Goal: Information Seeking & Learning: Find specific fact

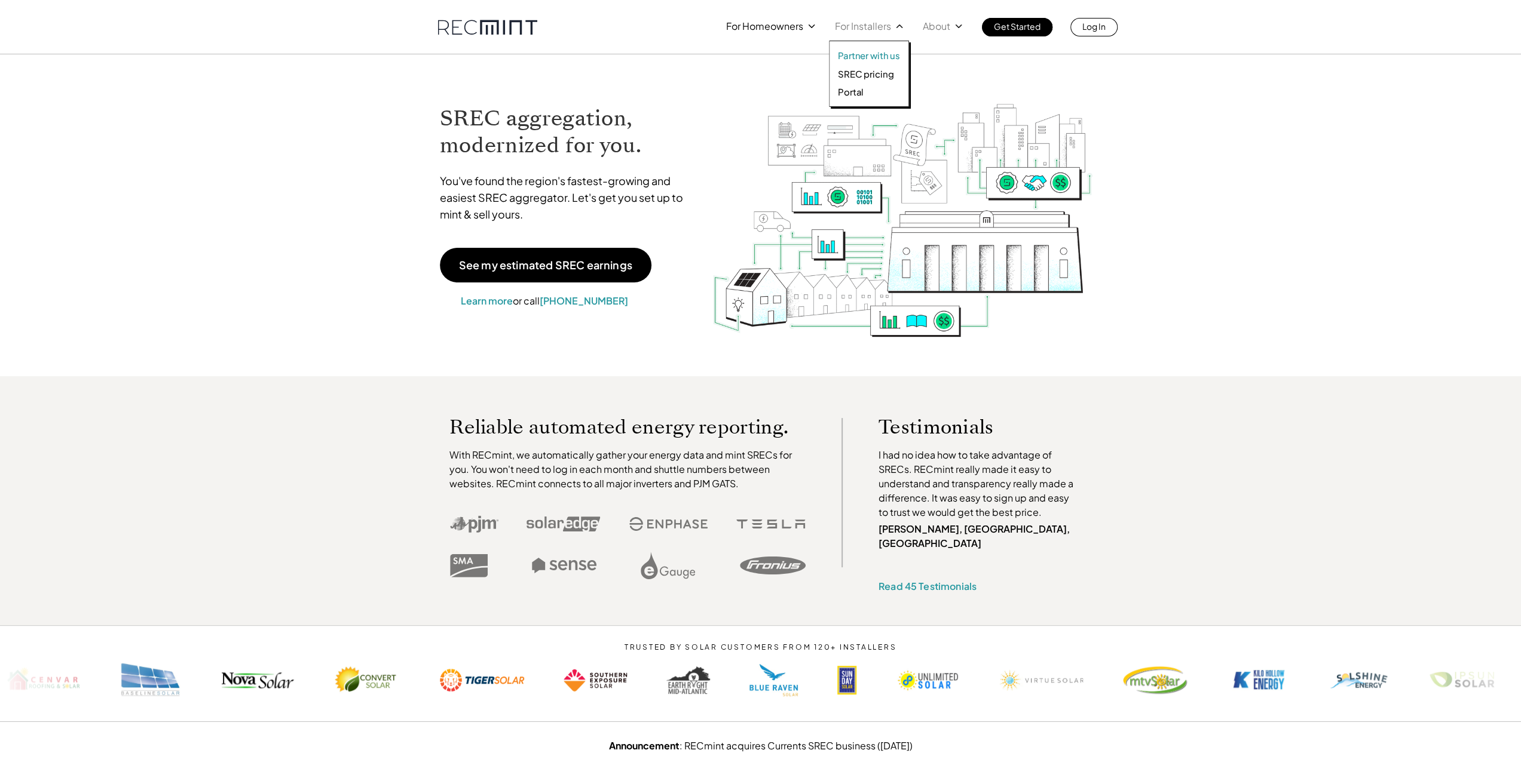
click at [864, 74] on p "SREC pricing" at bounding box center [865, 74] width 56 height 12
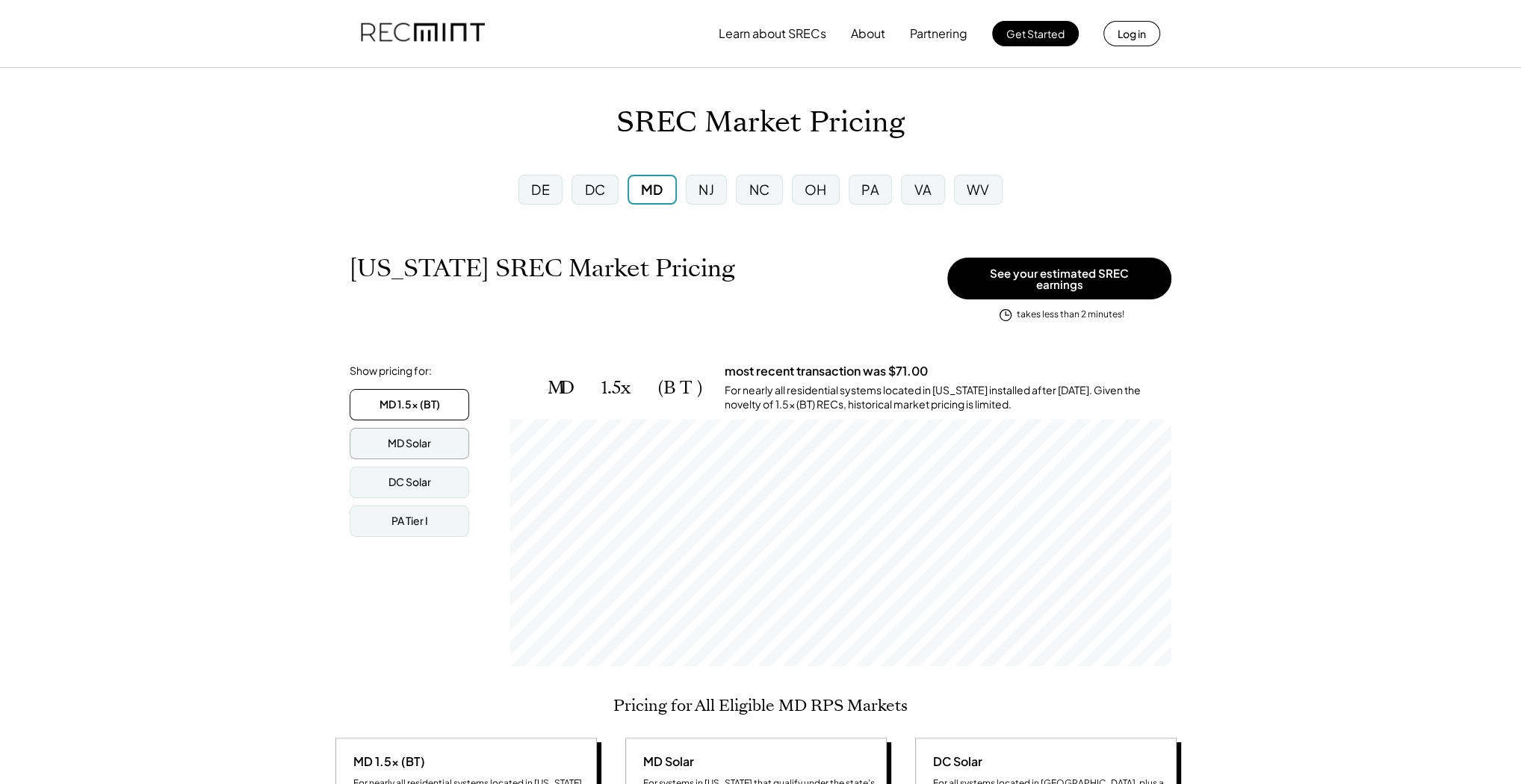
click at [400, 436] on div "MD Solar" at bounding box center [409, 443] width 44 height 15
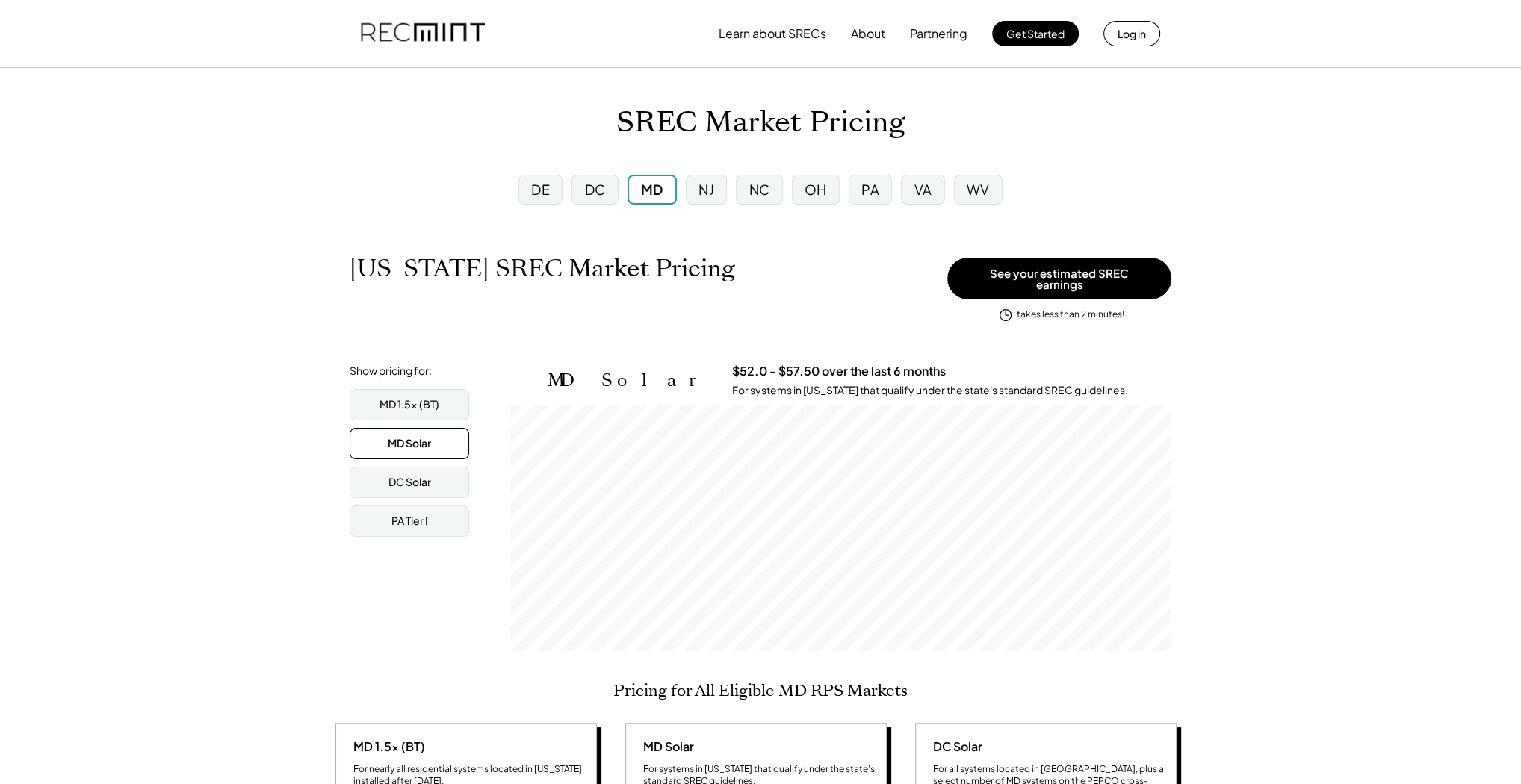
scroll to position [247, 661]
